Goal: Transaction & Acquisition: Purchase product/service

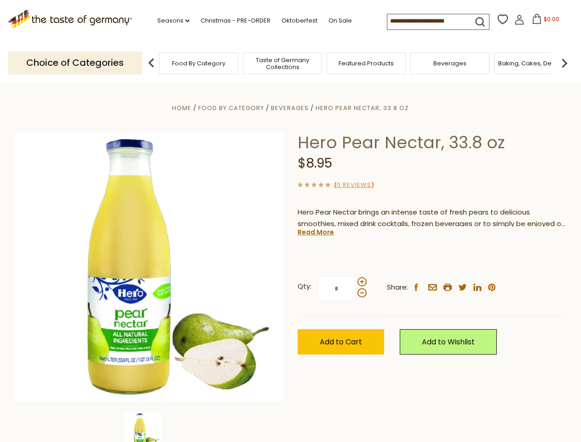
click at [290, 221] on div "Home Food By Category [GEOGRAPHIC_DATA] Hero Pear Nectar, 33.8 oz Hero Pear Nec…" at bounding box center [291, 279] width 566 height 354
click at [170, 21] on link "Seasons dropdown_arrow" at bounding box center [173, 21] width 32 height 10
click at [544, 22] on span "$0.00" at bounding box center [552, 19] width 16 height 8
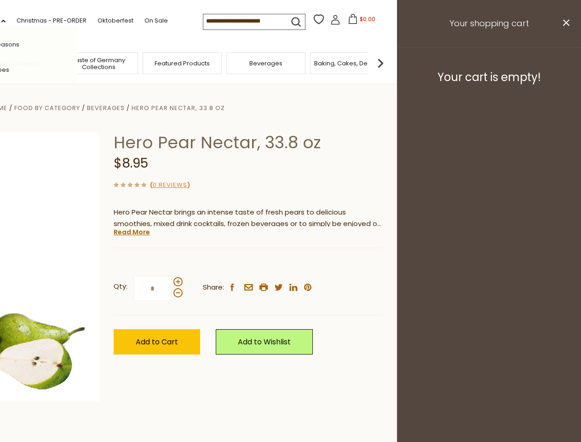
click at [78, 63] on div "All Seasons Recipes Game Day [DATE] [DATE] [DATE][PERSON_NAME] [DATE] Springfes…" at bounding box center [25, 221] width 104 height 390
click at [390, 63] on img at bounding box center [380, 63] width 18 height 18
click at [290, 263] on div "Qty: * Share: facebook email printer twitter linkedin pinterest" at bounding box center [248, 288] width 269 height 53
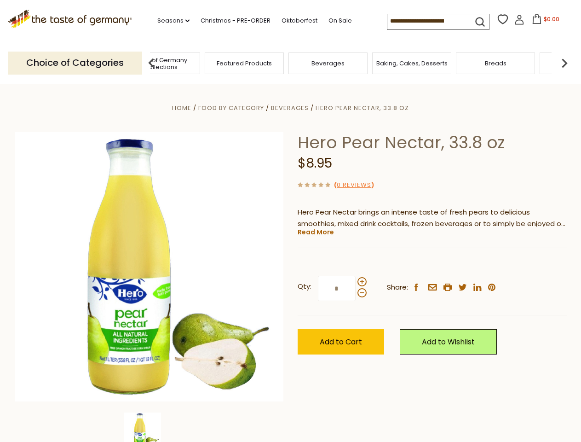
click at [149, 427] on img at bounding box center [142, 430] width 37 height 37
click at [315, 232] on link "Read More" at bounding box center [316, 231] width 36 height 9
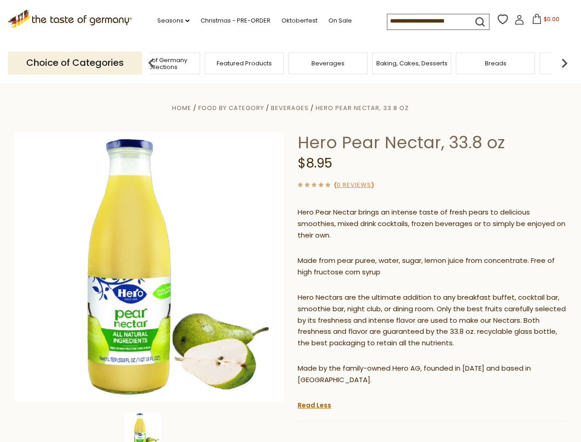
click at [362, 292] on p "Hero Nectars are the ultimate addition to any breakfast buffet, cocktail bar, s…" at bounding box center [432, 320] width 269 height 57
